Goal: Task Accomplishment & Management: Use online tool/utility

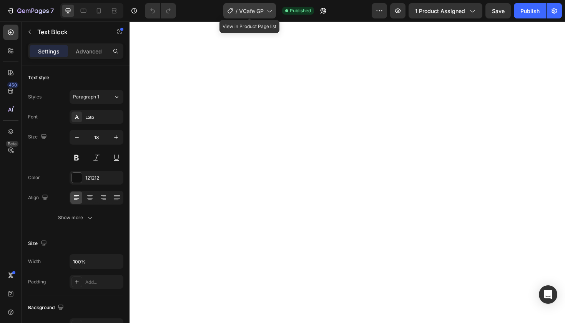
click at [267, 12] on icon at bounding box center [269, 11] width 8 height 8
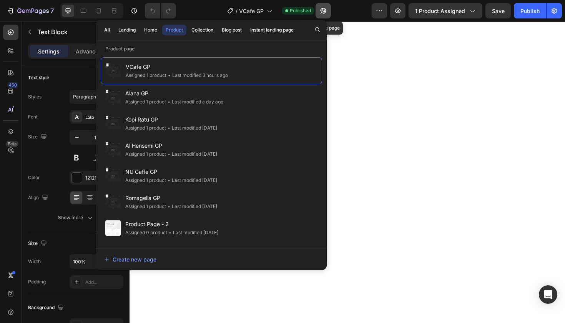
click at [325, 10] on icon "button" at bounding box center [323, 11] width 6 height 6
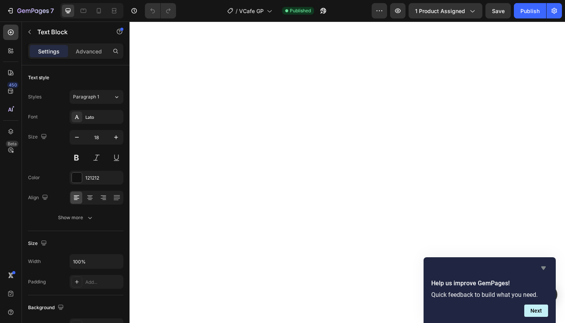
click at [545, 268] on icon "Hide survey" at bounding box center [543, 267] width 5 height 3
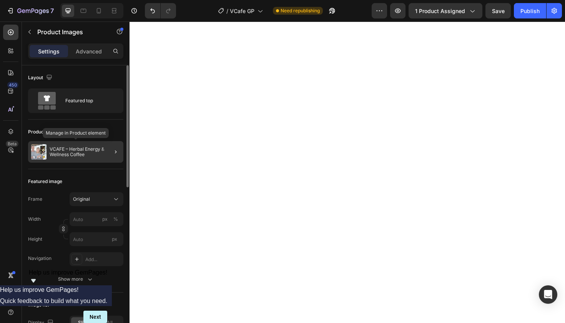
click at [100, 151] on p "VCAFE – Herbal Energy & Wellness Coffee" at bounding box center [85, 151] width 71 height 11
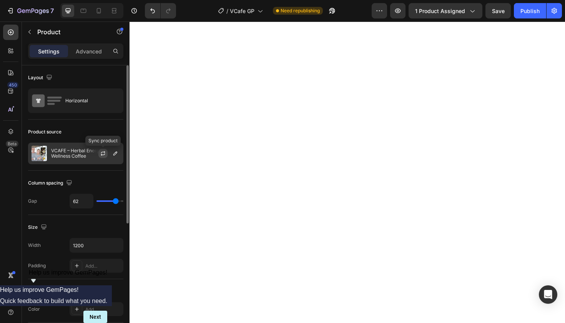
click at [104, 153] on icon "button" at bounding box center [103, 153] width 6 height 6
click at [102, 152] on icon "button" at bounding box center [103, 153] width 6 height 6
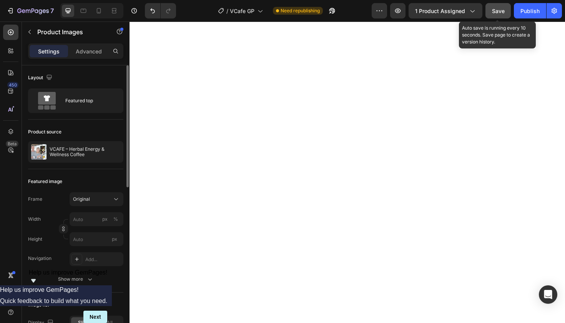
click at [499, 11] on span "Save" at bounding box center [498, 11] width 13 height 7
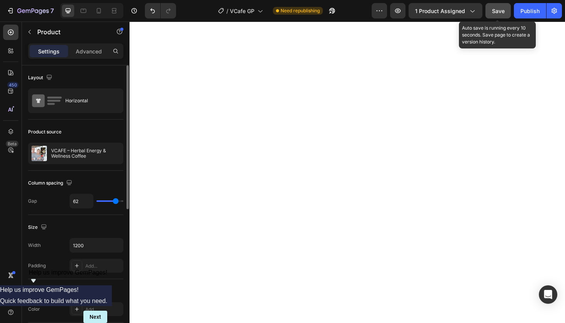
click at [501, 12] on span "Save" at bounding box center [498, 11] width 13 height 7
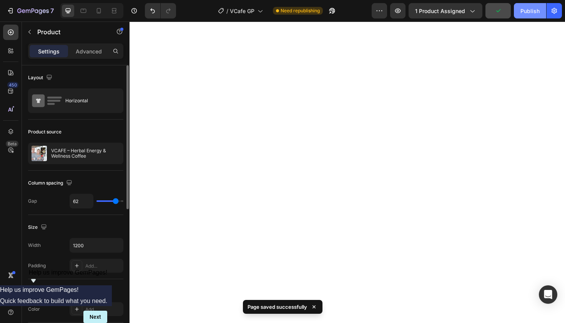
click at [528, 11] on div "Publish" at bounding box center [530, 11] width 19 height 8
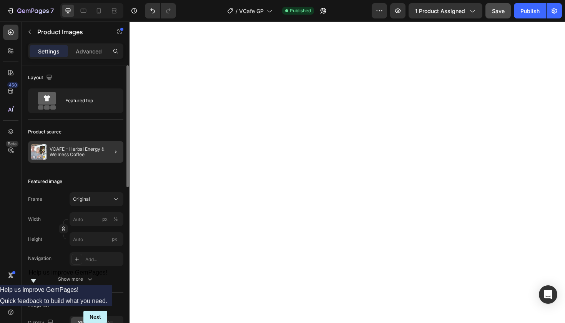
click at [104, 154] on div at bounding box center [113, 152] width 22 height 22
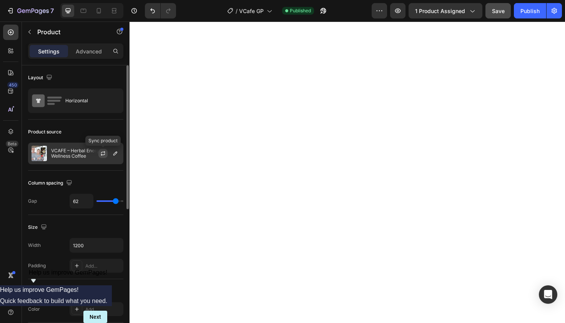
click at [102, 153] on icon "button" at bounding box center [103, 153] width 6 height 6
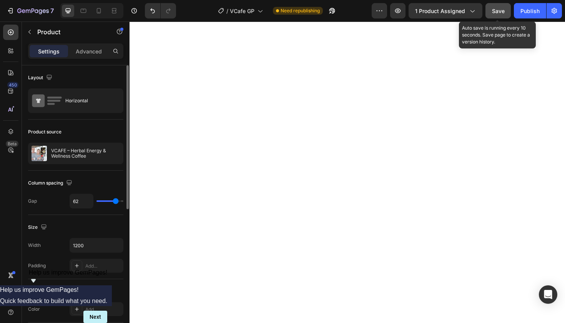
click at [496, 11] on span "Save" at bounding box center [498, 11] width 13 height 7
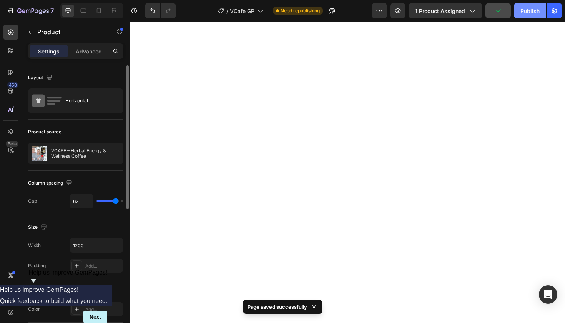
click at [529, 10] on div "Publish" at bounding box center [530, 11] width 19 height 8
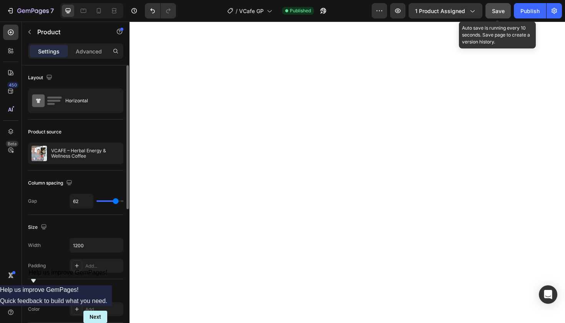
click at [499, 11] on span "Save" at bounding box center [498, 11] width 13 height 7
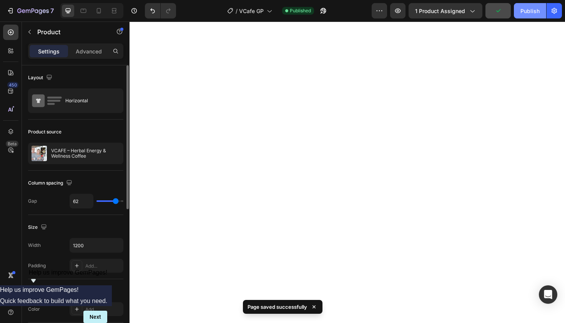
click at [526, 11] on div "Publish" at bounding box center [530, 11] width 19 height 8
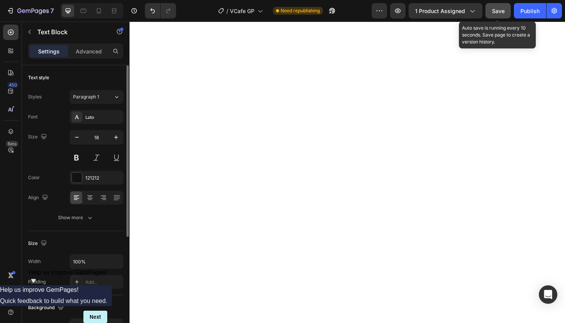
click at [499, 10] on span "Save" at bounding box center [498, 11] width 13 height 7
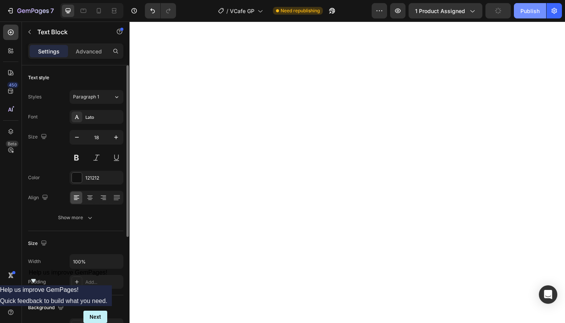
click at [525, 11] on div "Publish" at bounding box center [530, 11] width 19 height 8
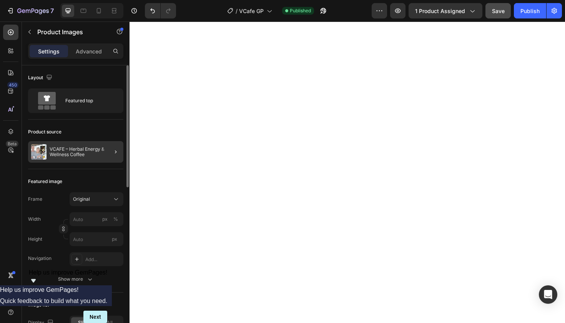
click at [104, 151] on div at bounding box center [113, 152] width 22 height 22
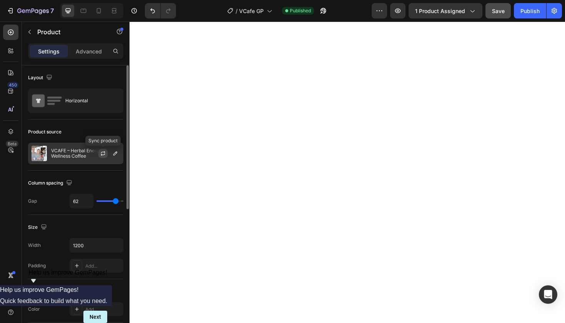
click at [103, 151] on icon "button" at bounding box center [103, 153] width 6 height 6
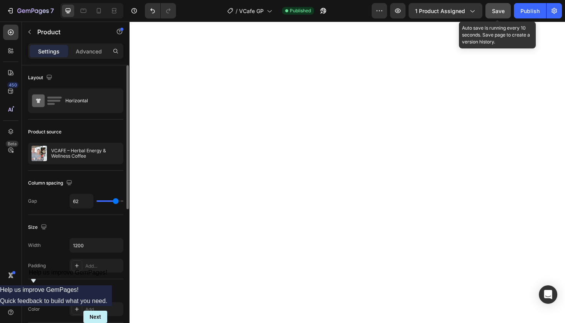
click at [499, 11] on span "Save" at bounding box center [498, 11] width 13 height 7
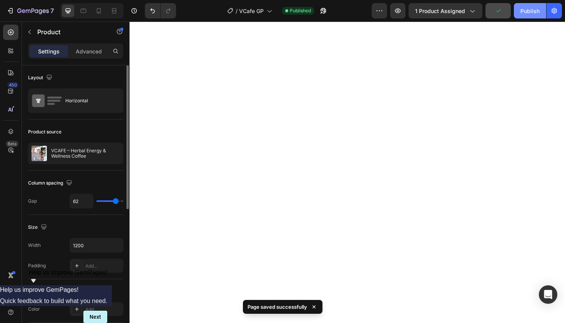
click at [529, 10] on div "Publish" at bounding box center [530, 11] width 19 height 8
